Goal: Task Accomplishment & Management: Complete application form

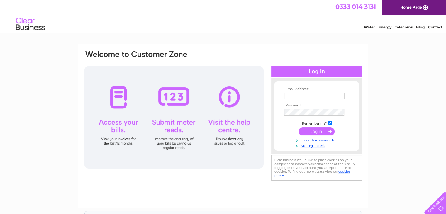
type input "[PERSON_NAME][EMAIL_ADDRESS][DOMAIN_NAME]"
click at [311, 133] on input "submit" at bounding box center [317, 131] width 36 height 8
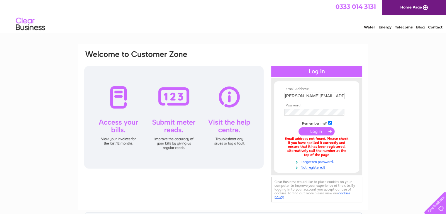
click at [315, 162] on link "Forgotten password?" at bounding box center [317, 162] width 67 height 6
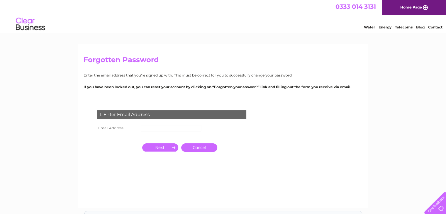
click at [143, 127] on input "text" at bounding box center [171, 128] width 60 height 6
type input "[PERSON_NAME][EMAIL_ADDRESS][DOMAIN_NAME]"
click at [171, 150] on input "button" at bounding box center [160, 148] width 36 height 8
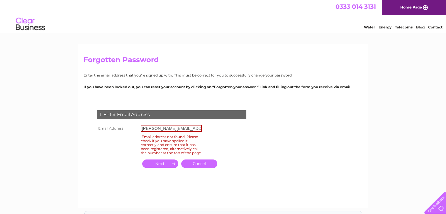
click at [194, 166] on link "Cancel" at bounding box center [199, 164] width 36 height 9
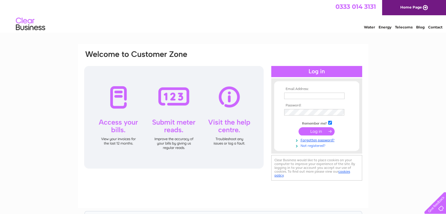
type input "[PERSON_NAME][EMAIL_ADDRESS][DOMAIN_NAME]"
click at [321, 145] on link "Not registered?" at bounding box center [317, 146] width 67 height 6
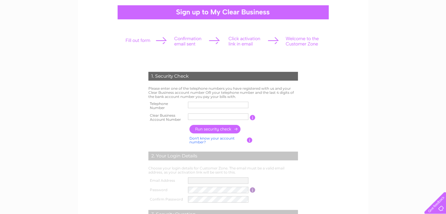
scroll to position [59, 0]
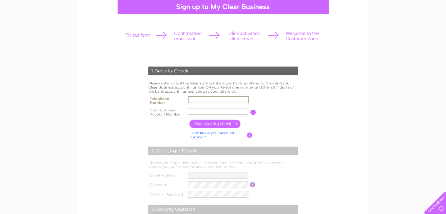
click at [189, 99] on input "text" at bounding box center [218, 99] width 61 height 7
type input "07929763171"
click at [222, 123] on input "button" at bounding box center [216, 124] width 52 height 9
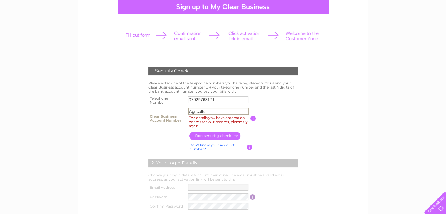
click at [208, 111] on input "Agricultu" at bounding box center [218, 111] width 61 height 7
type input "A"
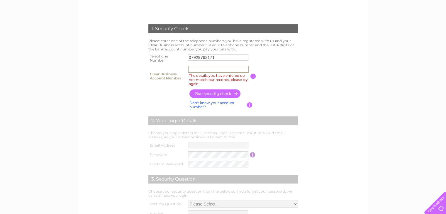
scroll to position [117, 0]
